Goal: Task Accomplishment & Management: Use online tool/utility

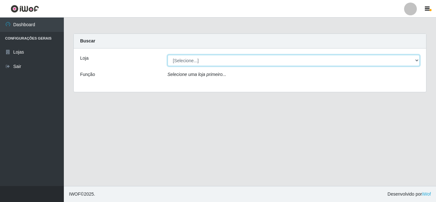
click at [177, 61] on select "[Selecione...] Extrabom - Loja 01 Centro de Distribuição" at bounding box center [294, 60] width 252 height 11
select select "435"
click at [168, 55] on select "[Selecione...] Extrabom - Loja 01 Centro de Distribuição" at bounding box center [294, 60] width 252 height 11
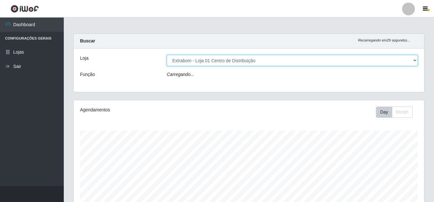
scroll to position [132, 351]
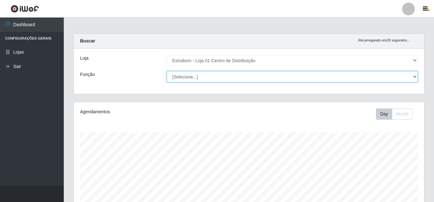
click at [186, 77] on select "[Selecione...] Carregador e Descarregador de Caminhão Carregador e Descarregado…" at bounding box center [292, 76] width 251 height 11
click at [167, 71] on select "[Selecione...] Carregador e Descarregador de Caminhão Carregador e Descarregado…" at bounding box center [292, 76] width 251 height 11
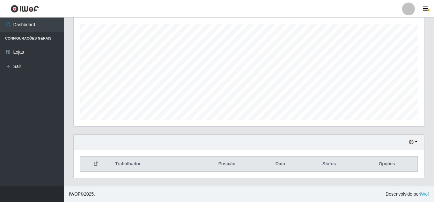
scroll to position [0, 0]
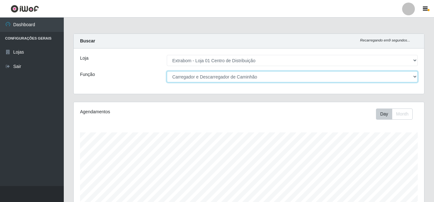
click at [187, 77] on select "[Selecione...] Carregador e Descarregador de Caminhão Carregador e Descarregado…" at bounding box center [292, 76] width 251 height 11
select select "138"
click at [167, 71] on select "[Selecione...] Carregador e Descarregador de Caminhão Carregador e Descarregado…" at bounding box center [292, 76] width 251 height 11
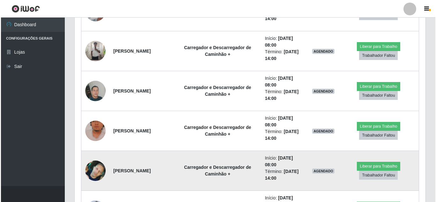
scroll to position [300, 0]
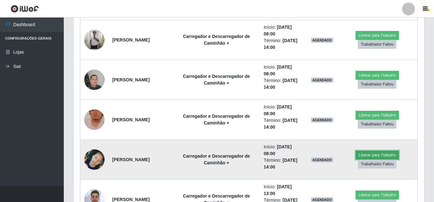
click at [382, 154] on button "Liberar para Trabalho" at bounding box center [377, 155] width 43 height 9
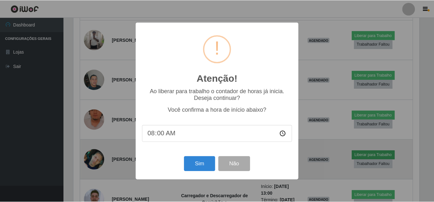
scroll to position [132, 348]
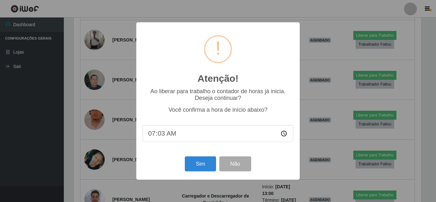
type input "07:35"
click at [202, 169] on button "Sim" at bounding box center [200, 163] width 31 height 15
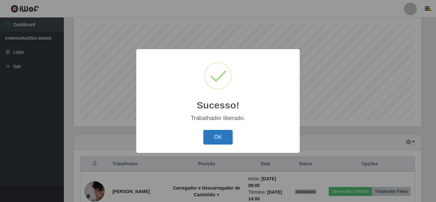
click at [228, 136] on button "OK" at bounding box center [218, 137] width 30 height 15
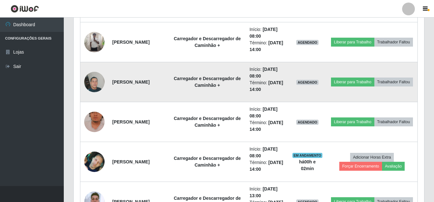
scroll to position [332, 0]
